Goal: Navigation & Orientation: Go to known website

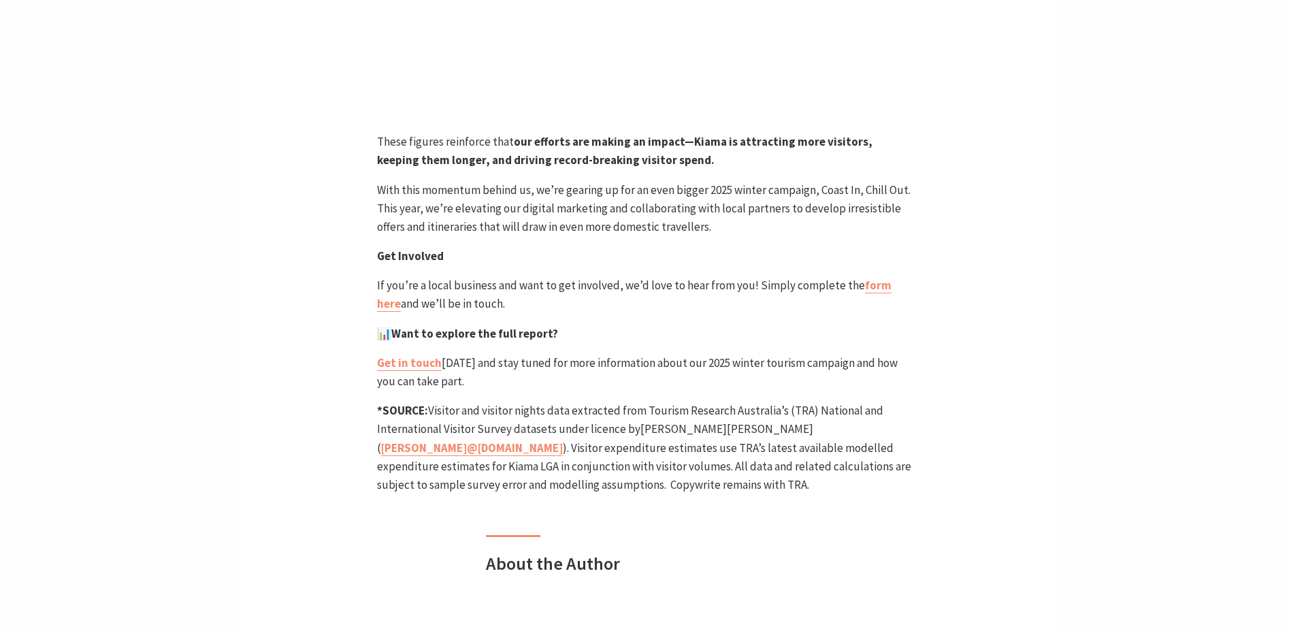
scroll to position [1167, 0]
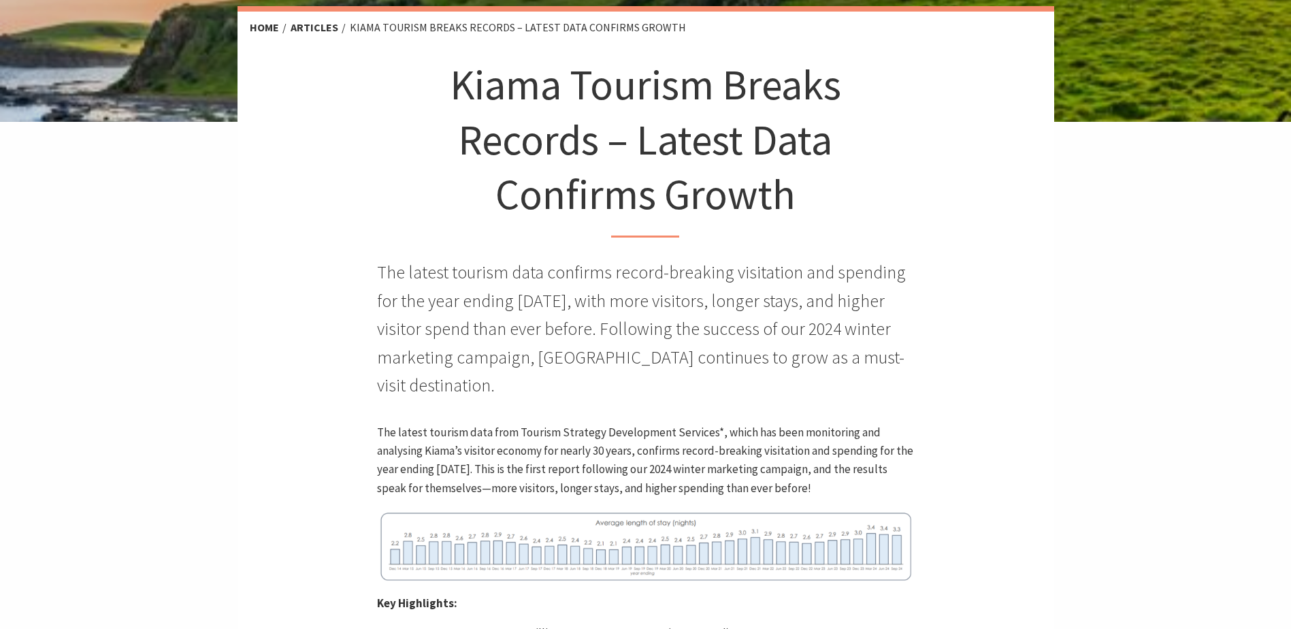
scroll to position [0, 0]
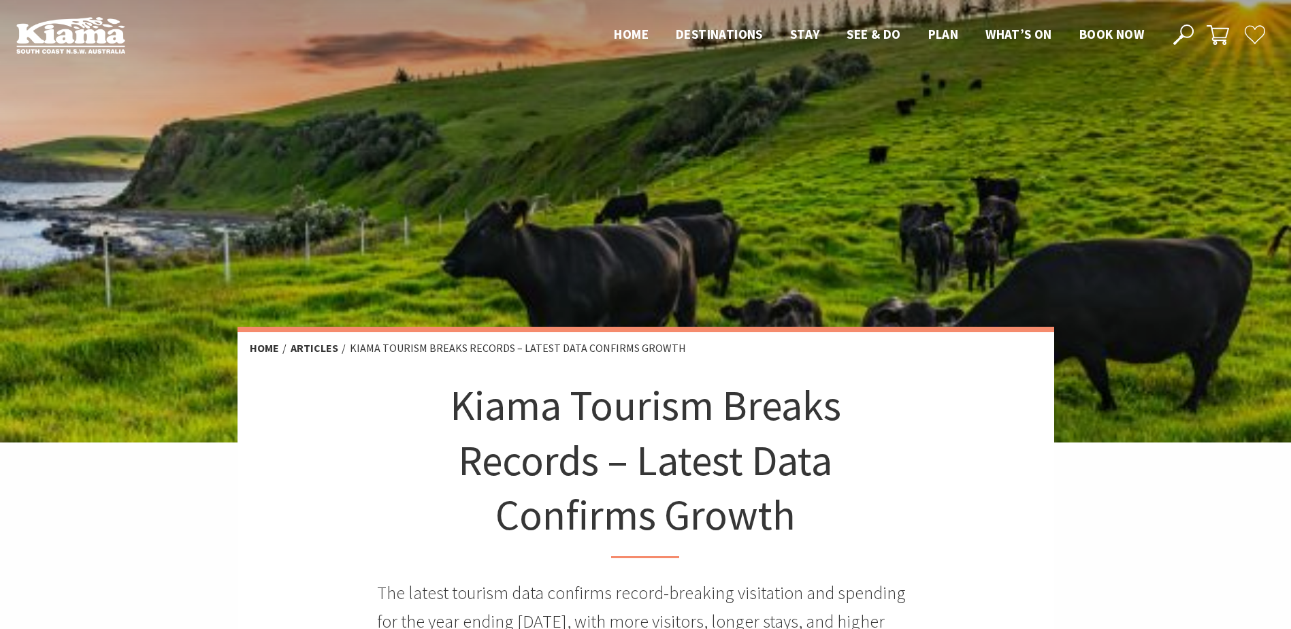
click at [119, 45] on img at bounding box center [70, 34] width 109 height 37
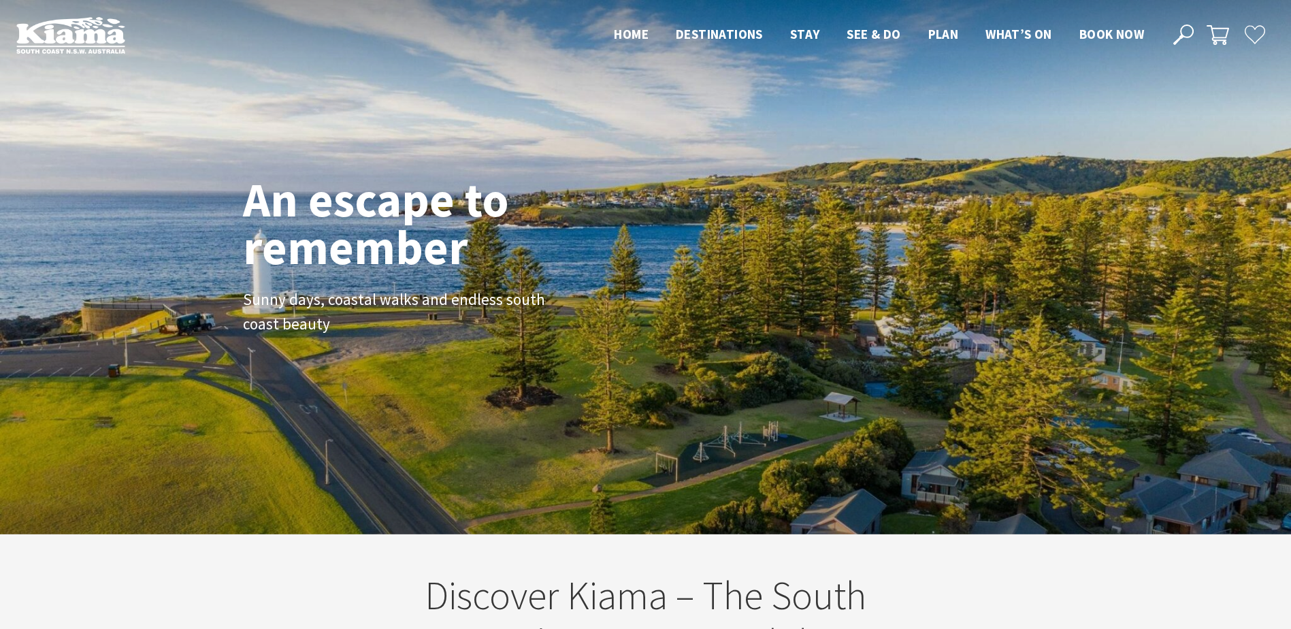
click at [108, 30] on img at bounding box center [70, 34] width 109 height 37
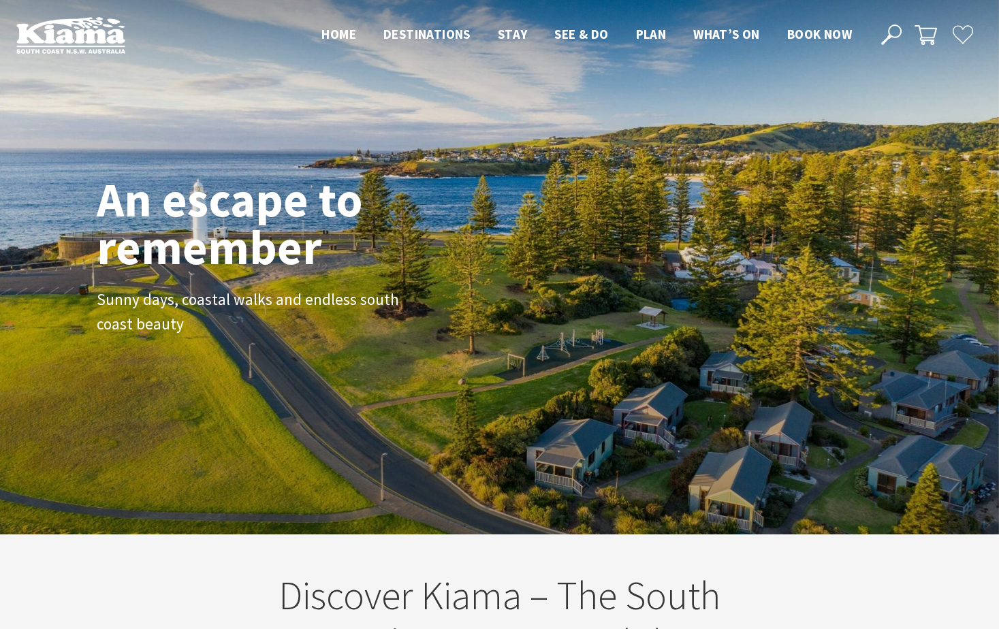
scroll to position [7, 7]
